Goal: Find contact information: Find contact information

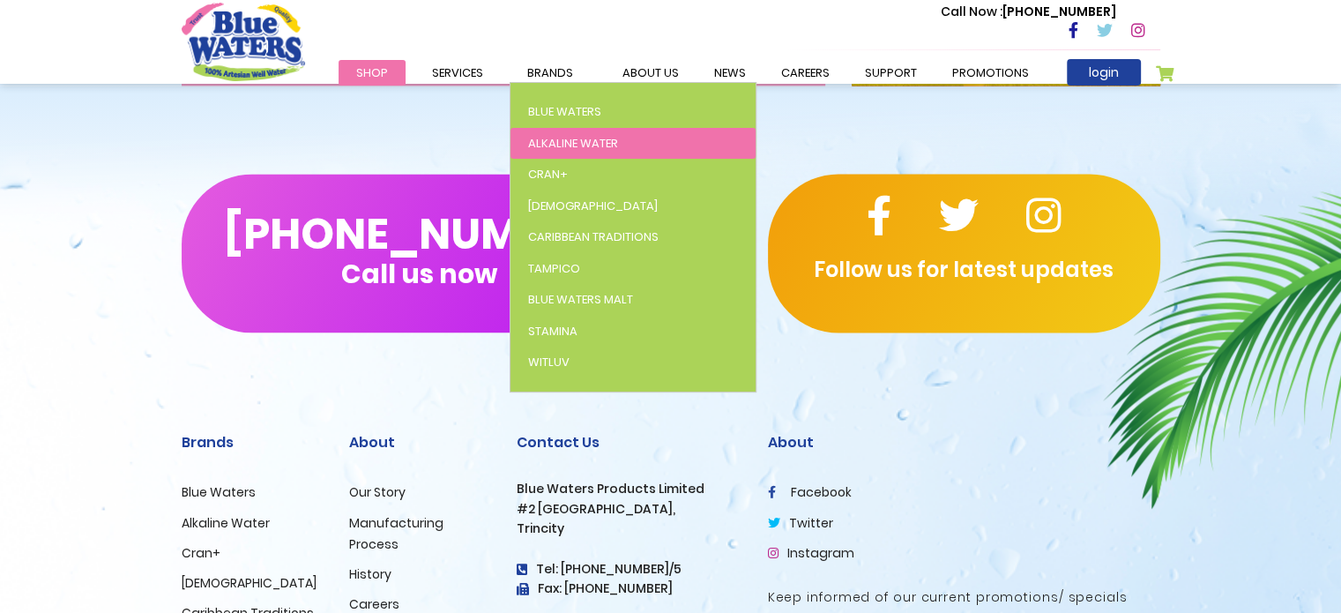
scroll to position [3065, 0]
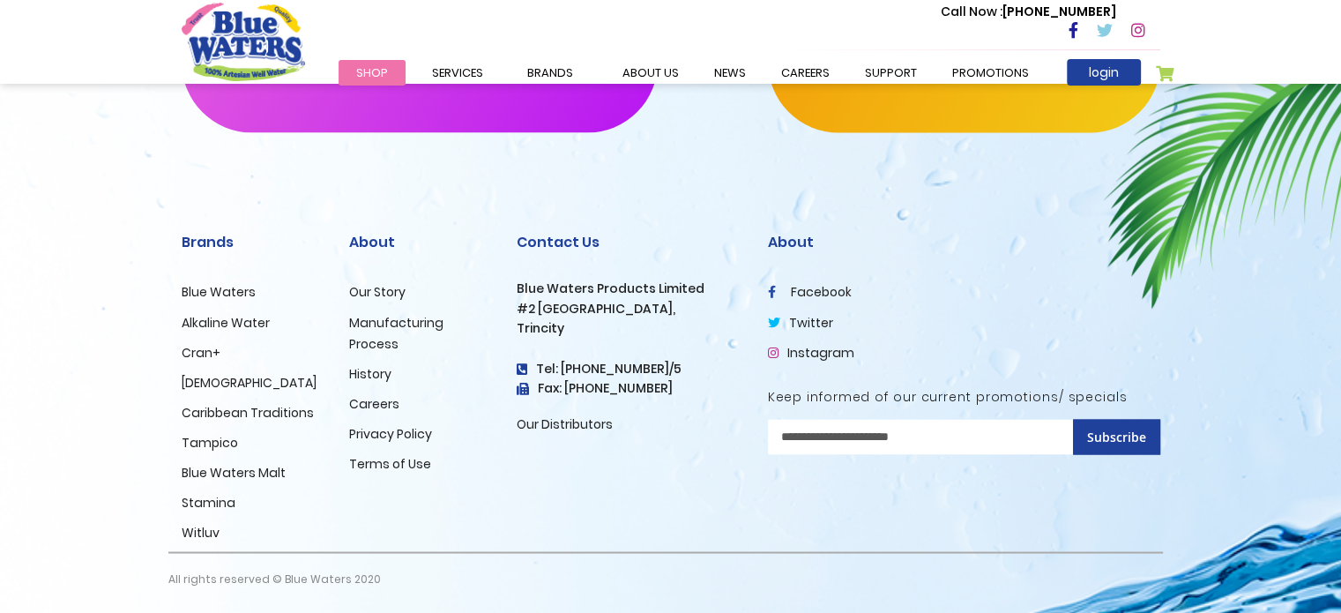
click at [514, 302] on div "Contact Us Blue Waters Products Limited [STREET_ADDRESS] Tel: [PHONE_NUMBER]/5 …" at bounding box center [628, 377] width 251 height 348
drag, startPoint x: 517, startPoint y: 285, endPoint x: 720, endPoint y: 280, distance: 202.8
click at [720, 280] on div "Contact Us Blue Waters Products Limited [STREET_ADDRESS] Tel: [PHONE_NUMBER]/5 …" at bounding box center [629, 334] width 225 height 200
copy h3 "Blue Waters Products Limited"
drag, startPoint x: 595, startPoint y: 367, endPoint x: 663, endPoint y: 365, distance: 67.9
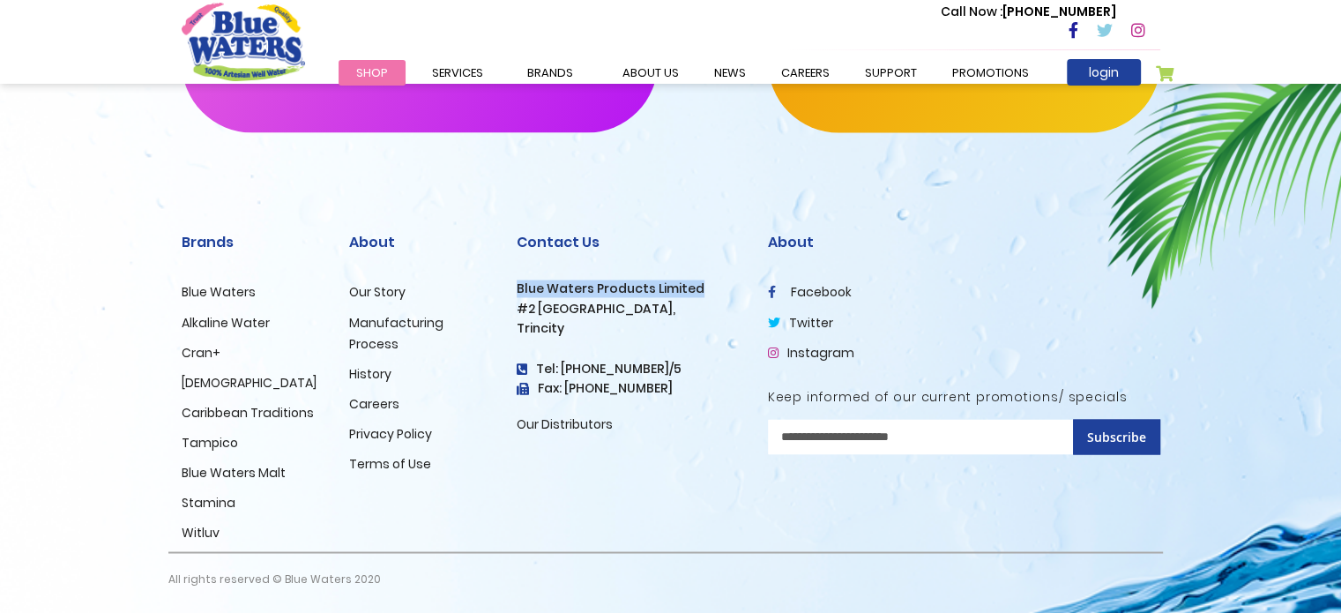
click at [663, 365] on h4 "Tel: [PHONE_NUMBER]/5" at bounding box center [629, 368] width 225 height 15
copy h4 "640-8824/5"
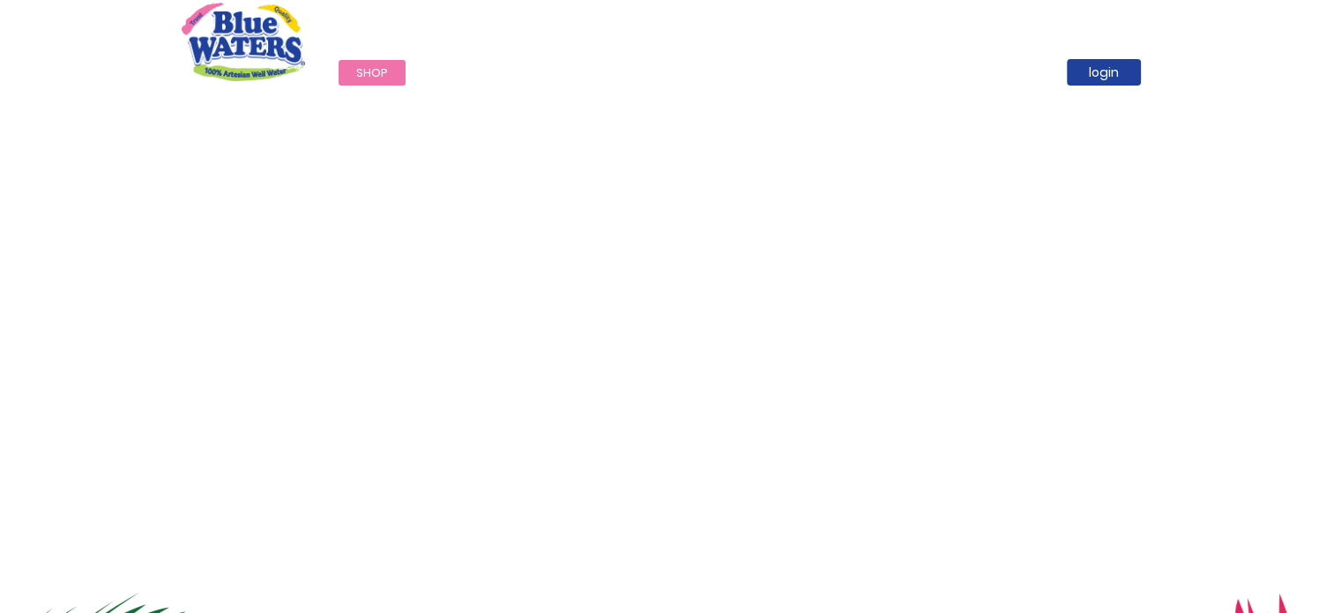
scroll to position [0, 0]
click at [1068, 33] on icon at bounding box center [1073, 30] width 10 height 16
click at [1133, 29] on icon at bounding box center [1138, 30] width 14 height 16
